Goal: Transaction & Acquisition: Book appointment/travel/reservation

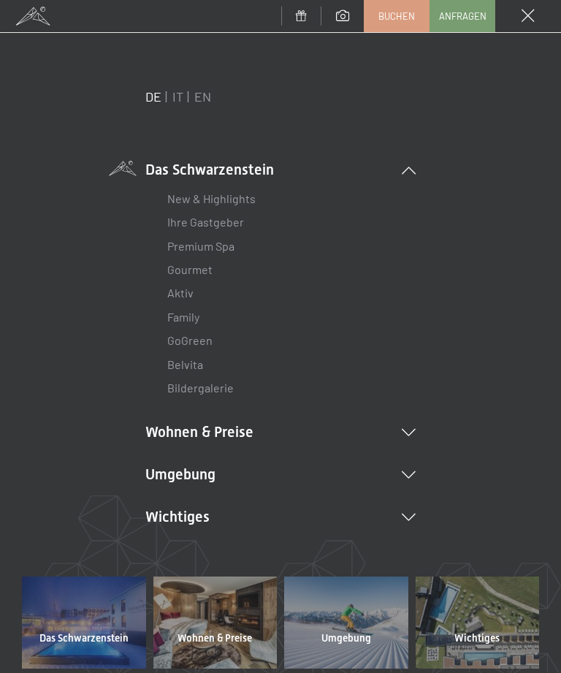
click at [413, 429] on icon at bounding box center [409, 432] width 14 height 7
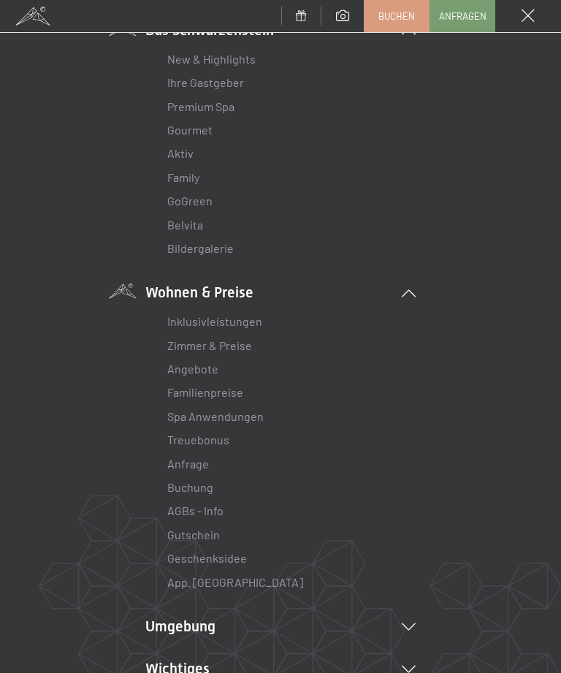
scroll to position [235, 0]
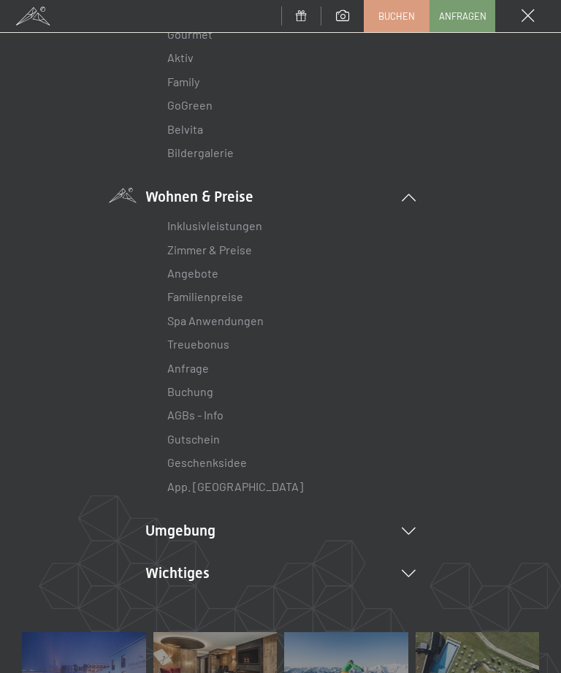
click at [179, 276] on link "Angebote" at bounding box center [192, 273] width 51 height 14
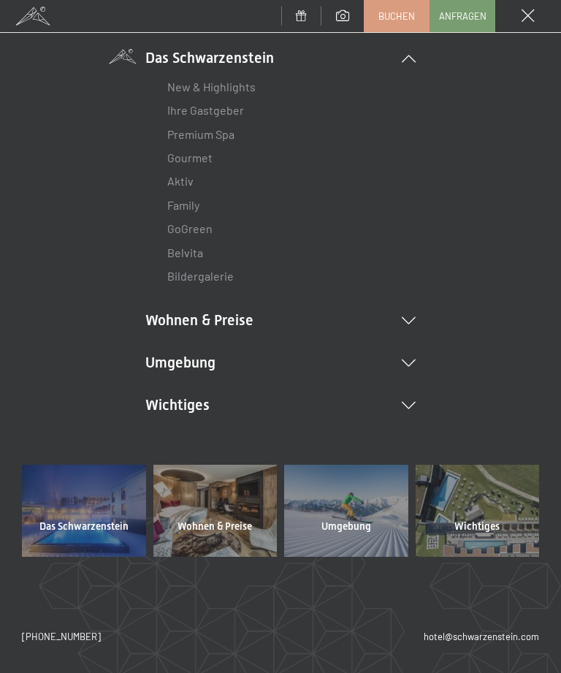
scroll to position [109, 0]
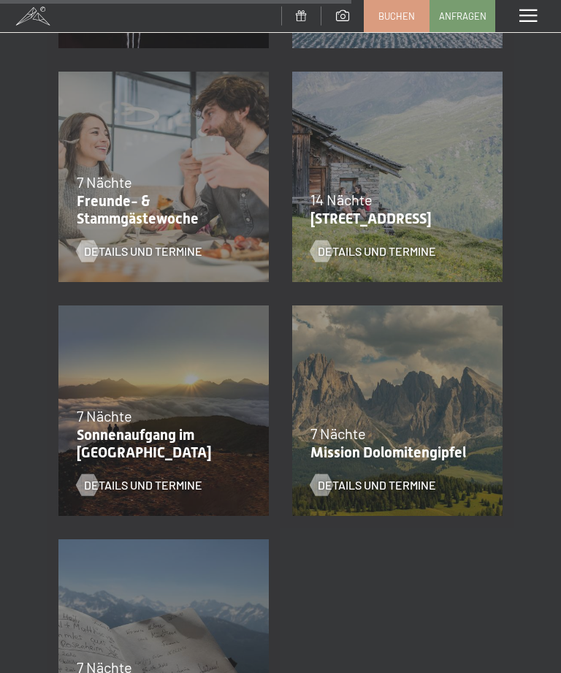
scroll to position [1445, 0]
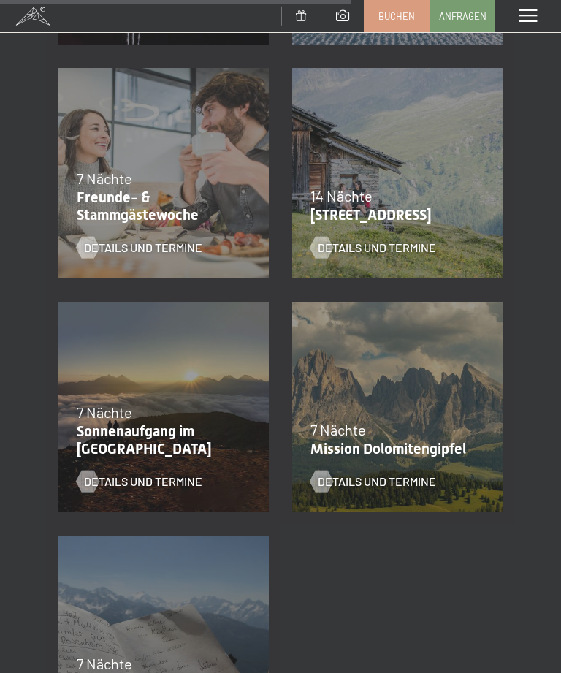
click at [90, 251] on div at bounding box center [87, 248] width 12 height 22
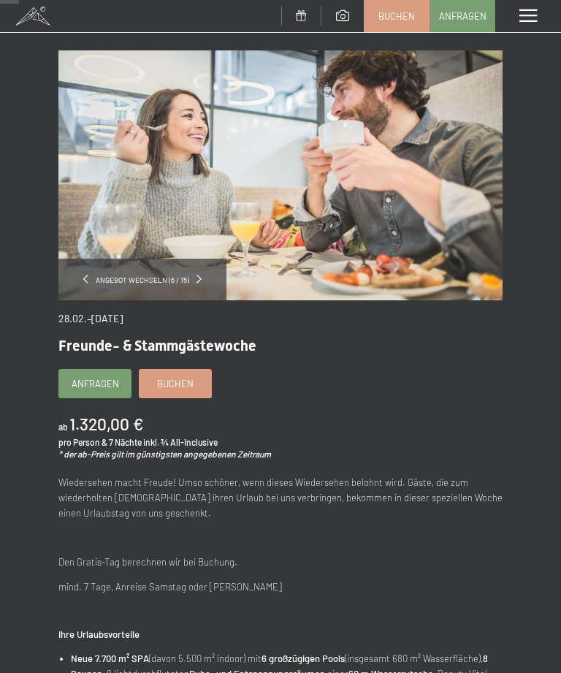
scroll to position [44, 0]
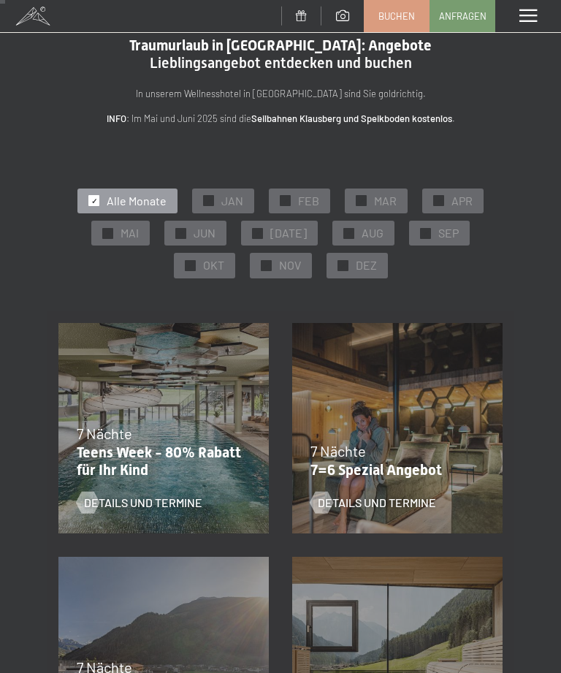
scroll to position [23, 0]
click at [207, 237] on span "JUN" at bounding box center [205, 232] width 22 height 16
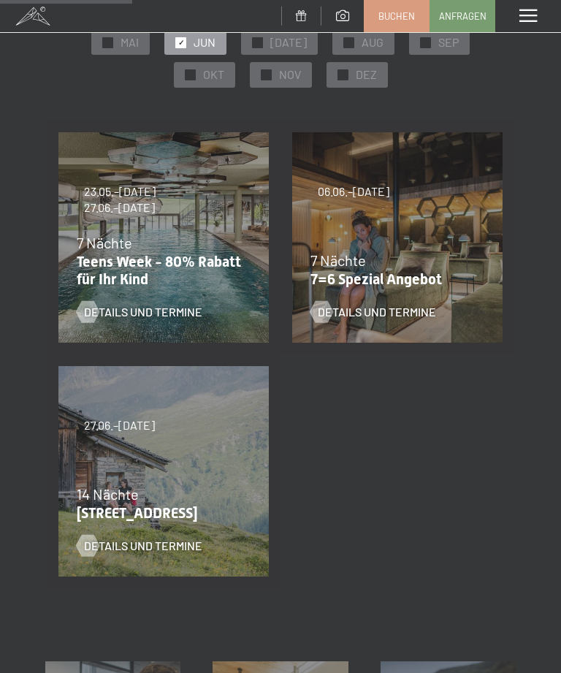
scroll to position [214, 0]
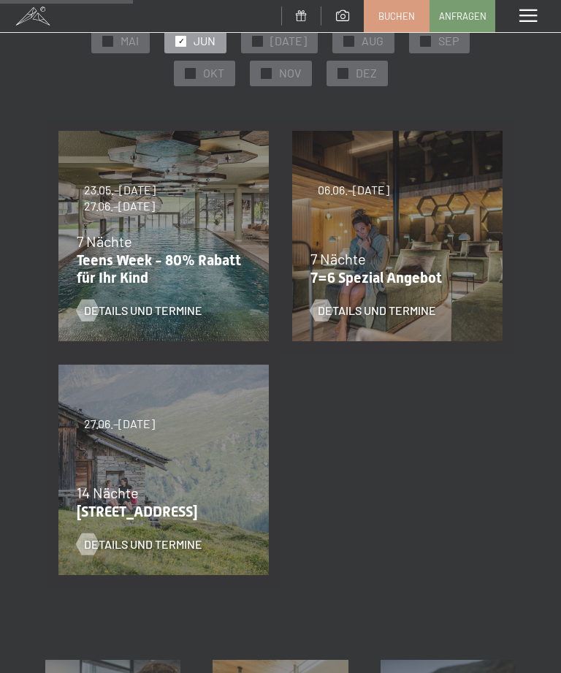
click at [93, 313] on div at bounding box center [87, 310] width 12 height 22
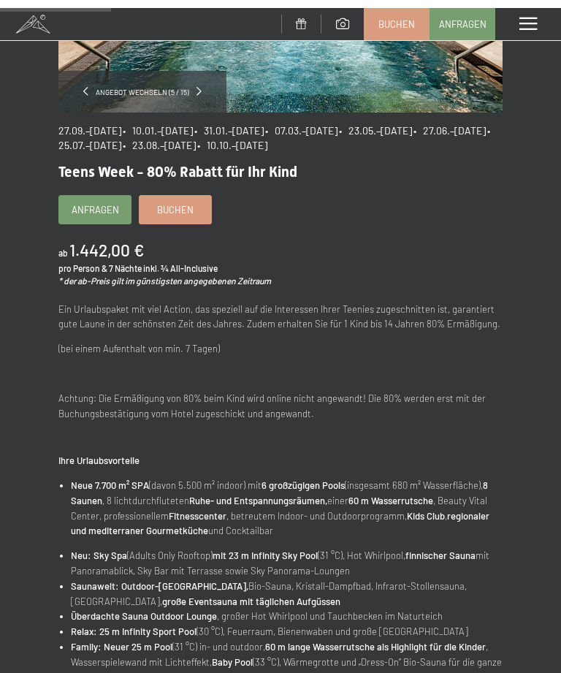
scroll to position [200, 0]
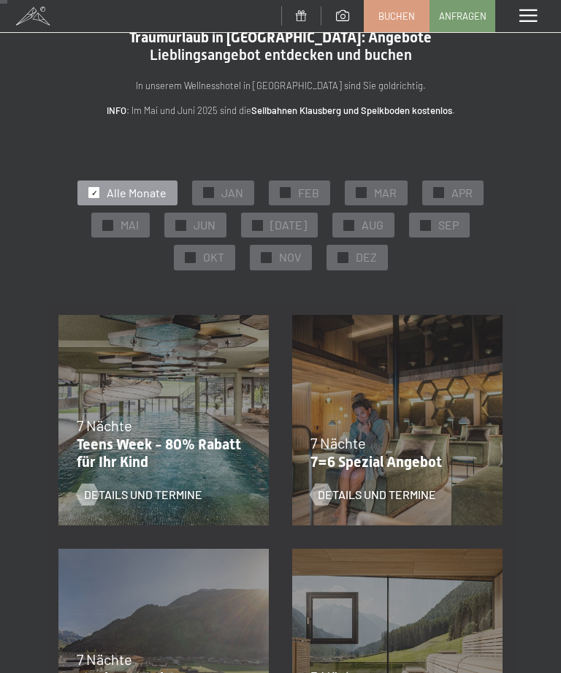
click at [260, 221] on div at bounding box center [257, 225] width 11 height 11
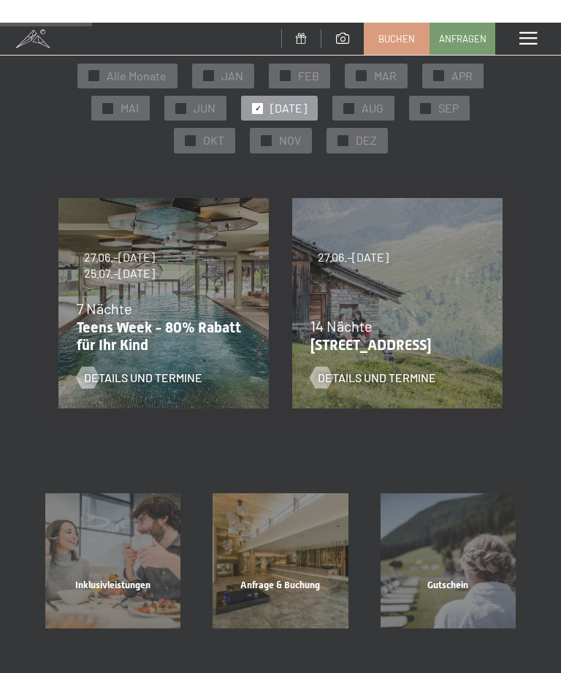
scroll to position [81, 0]
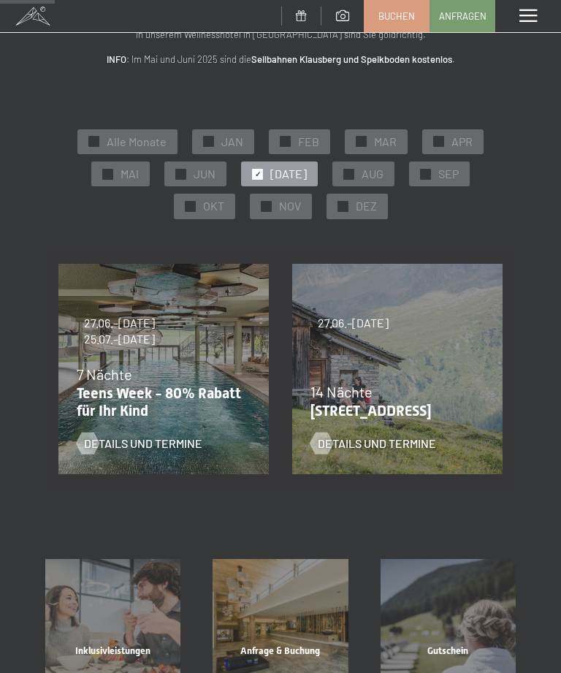
click at [200, 180] on div "✓ JUN" at bounding box center [195, 173] width 62 height 25
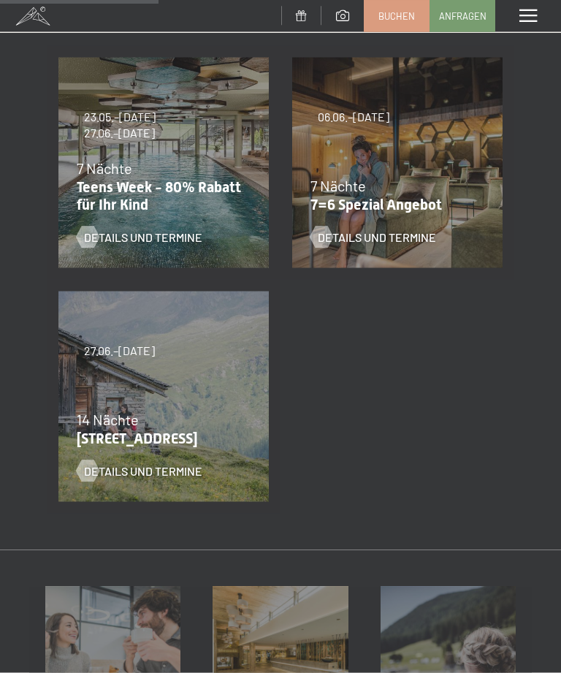
scroll to position [288, 0]
click at [100, 241] on span "Details und Termine" at bounding box center [143, 237] width 118 height 16
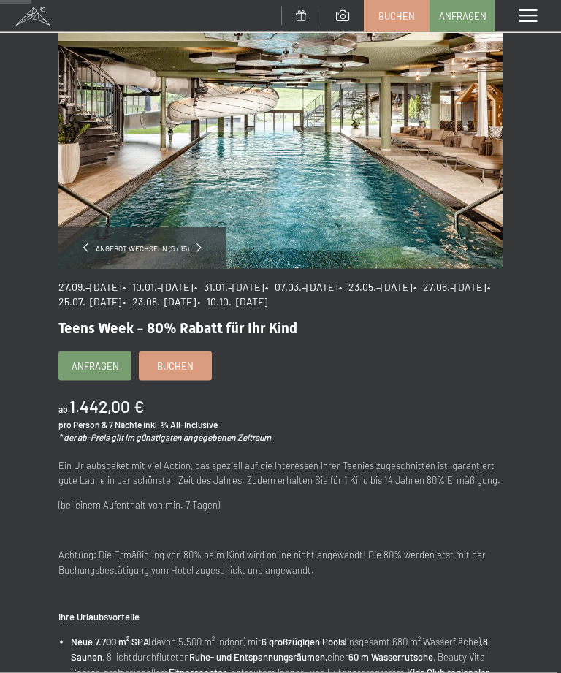
scroll to position [84, 0]
